Goal: Find specific page/section: Find specific page/section

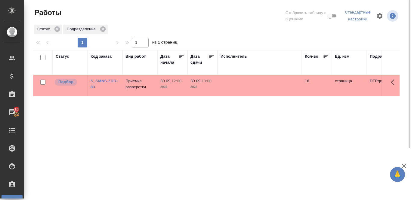
click at [63, 57] on div "Статус" at bounding box center [63, 56] width 14 height 6
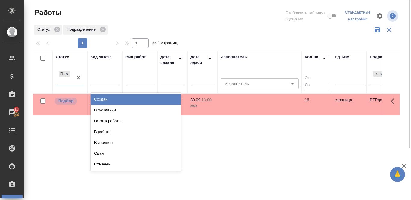
click at [73, 85] on div at bounding box center [78, 78] width 11 height 16
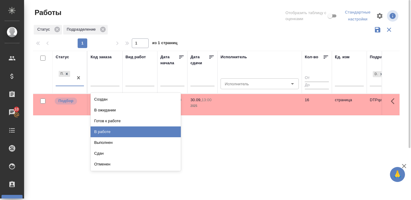
click at [117, 132] on div "В работе" at bounding box center [135, 132] width 90 height 11
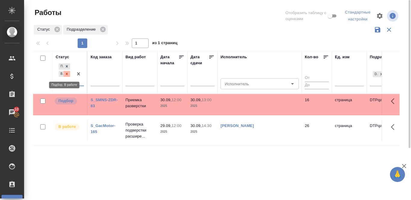
click at [65, 75] on icon at bounding box center [67, 74] width 4 height 4
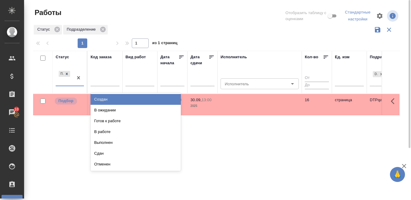
click at [57, 86] on div "Подбор" at bounding box center [64, 78] width 17 height 16
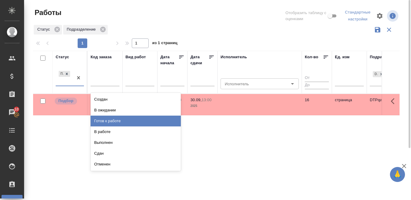
click at [109, 120] on div "Готов к работе" at bounding box center [135, 121] width 90 height 11
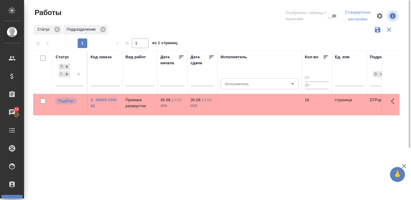
click at [175, 154] on div "Статус Подбор Готов к работе Код заказа Вид работ Дата начала Дата сдачи Исполн…" at bounding box center [216, 159] width 366 height 216
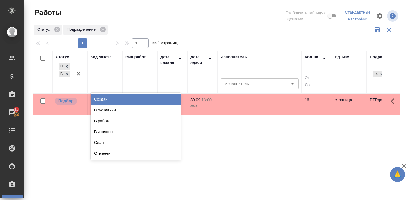
click at [75, 85] on div at bounding box center [78, 73] width 11 height 23
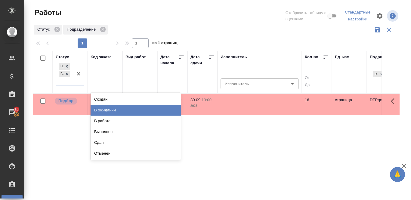
click at [135, 111] on div "В ожидании" at bounding box center [135, 110] width 90 height 11
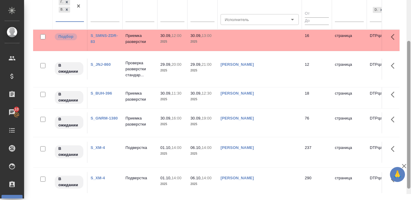
scroll to position [70, 0]
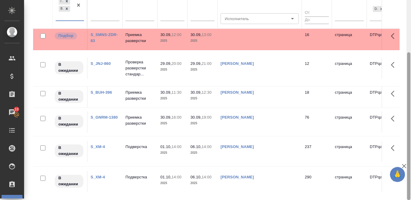
drag, startPoint x: 409, startPoint y: 71, endPoint x: 410, endPoint y: 160, distance: 89.3
click at [410, 160] on div at bounding box center [408, 100] width 5 height 200
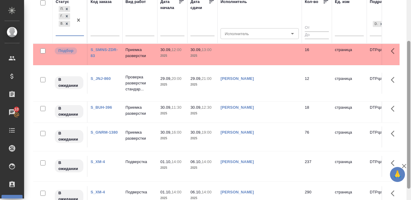
drag, startPoint x: 409, startPoint y: 120, endPoint x: 409, endPoint y: 109, distance: 11.1
click at [409, 109] on div at bounding box center [408, 115] width 3 height 148
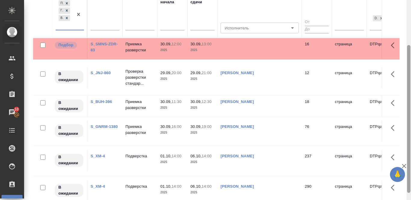
scroll to position [62, 0]
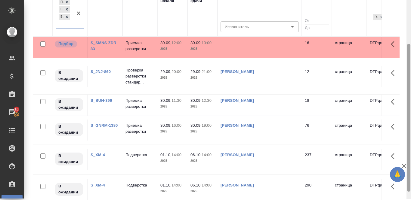
drag, startPoint x: 409, startPoint y: 109, endPoint x: 410, endPoint y: 114, distance: 5.2
click at [410, 114] on div at bounding box center [408, 99] width 5 height 200
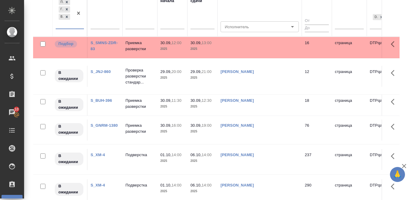
click at [96, 153] on link "S_XM-4" at bounding box center [97, 155] width 14 height 5
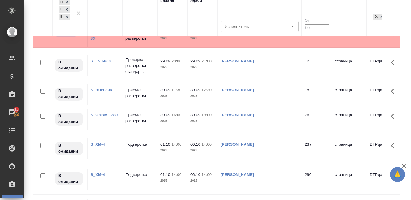
scroll to position [0, 0]
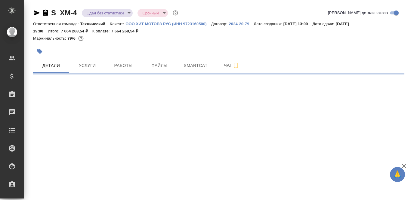
select select "RU"
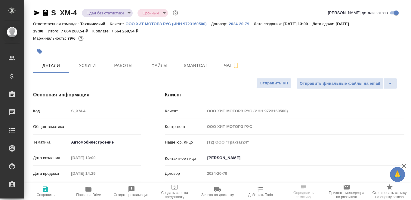
type textarea "x"
click at [124, 67] on span "Работы" at bounding box center [123, 66] width 29 height 8
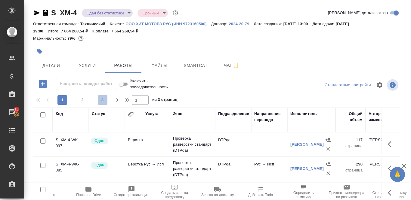
click at [104, 101] on span "3" at bounding box center [103, 100] width 10 height 6
type input "3"
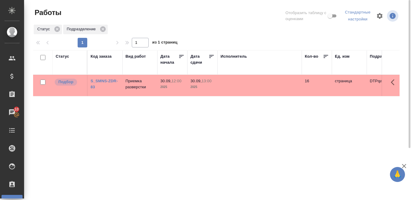
click at [111, 82] on link "S_SMNS-ZDR-83" at bounding box center [103, 84] width 27 height 11
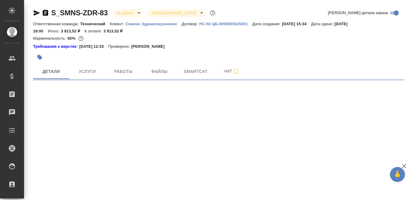
select select "RU"
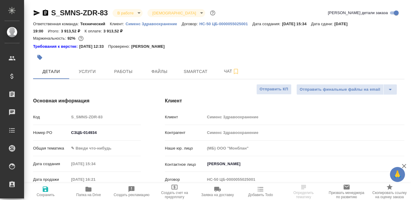
type textarea "x"
click at [121, 69] on span "Работы" at bounding box center [123, 72] width 29 height 8
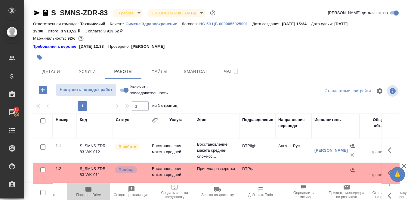
click at [89, 188] on icon "button" at bounding box center [88, 189] width 6 height 5
